Goal: Information Seeking & Learning: Learn about a topic

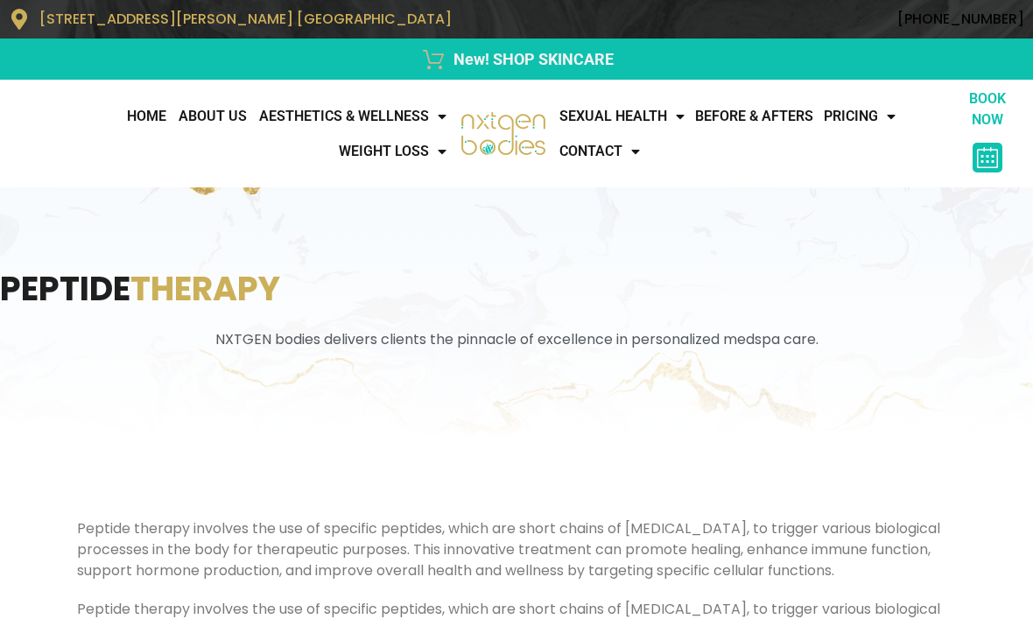
click at [424, 163] on link "WEIGHT LOSS" at bounding box center [393, 151] width 120 height 35
click at [493, 189] on link "Medical Weight Loss" at bounding box center [430, 189] width 195 height 40
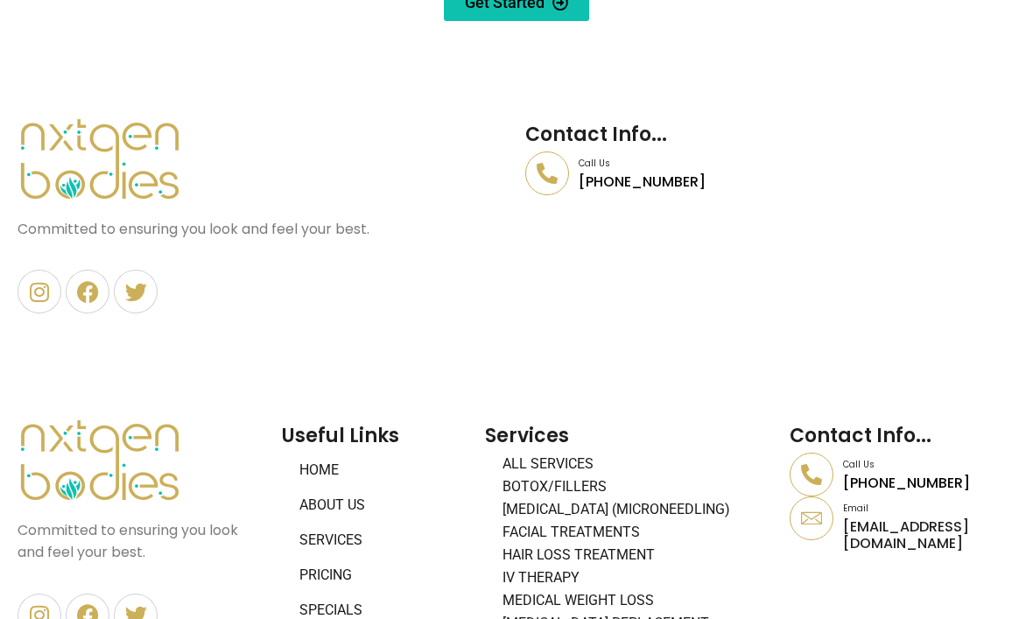
scroll to position [7310, 0]
click at [646, 544] on link "Hair Loss Treatment" at bounding box center [628, 555] width 287 height 23
